Goal: Transaction & Acquisition: Obtain resource

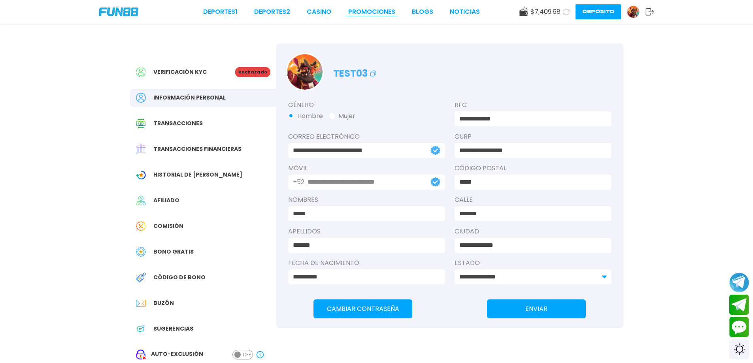
click at [373, 11] on link "Promociones" at bounding box center [371, 11] width 47 height 9
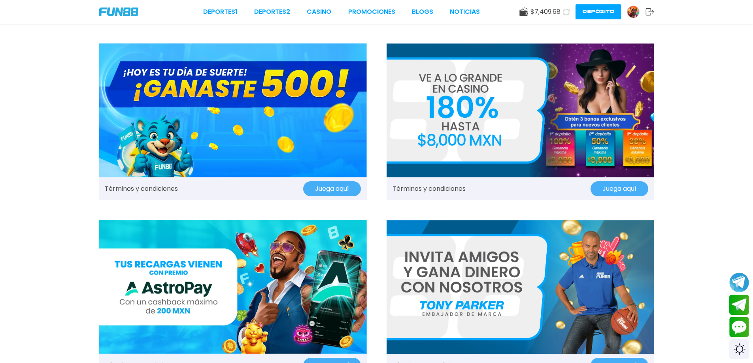
click at [185, 98] on img at bounding box center [233, 110] width 268 height 134
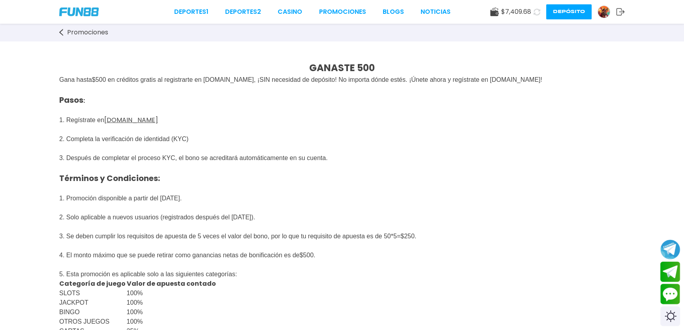
drag, startPoint x: 395, startPoint y: 164, endPoint x: 50, endPoint y: 99, distance: 351.0
copy span "Pasos : 1. Regístrate en [DOMAIN_NAME] 2. Completa la verificación de identidad…"
click at [297, 113] on p "Pasos : 1. Regístrate en [DOMAIN_NAME] 2. Completa la verificación de identidad…" at bounding box center [342, 163] width 566 height 156
